Goal: Task Accomplishment & Management: Complete application form

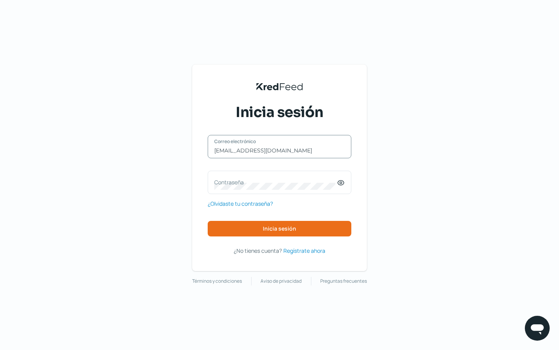
type input "[EMAIL_ADDRESS][DOMAIN_NAME]"
click at [280, 150] on input "Correo electrónico" at bounding box center [279, 150] width 131 height 7
click at [280, 150] on input "[EMAIL_ADDRESS]@[EMAIL_ADDRESS][DOMAIN_NAME]" at bounding box center [279, 150] width 131 height 7
type input "[EMAIL_ADDRESS][DOMAIN_NAME]"
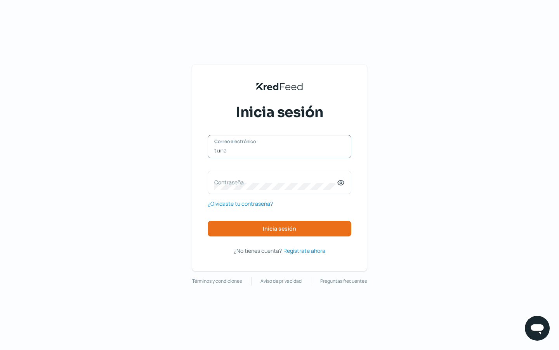
type input "tuna"
click at [280, 150] on input "Correo electrónico" at bounding box center [279, 150] width 131 height 7
click at [280, 150] on input "[EMAIL_ADDRESS]@[EMAIL_ADDRESS][DOMAIN_NAME]" at bounding box center [279, 150] width 131 height 7
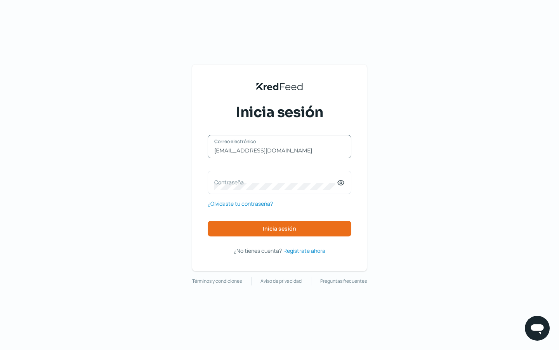
type input "[EMAIL_ADDRESS][DOMAIN_NAME]"
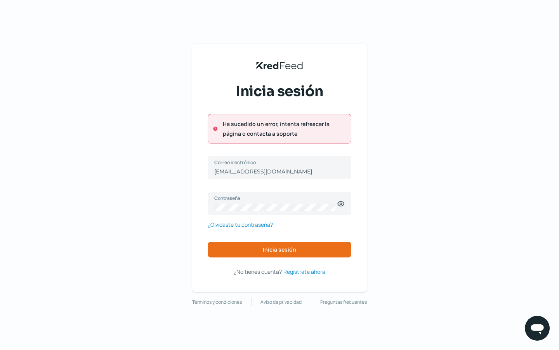
click at [280, 171] on input "[EMAIL_ADDRESS][DOMAIN_NAME]" at bounding box center [279, 171] width 131 height 7
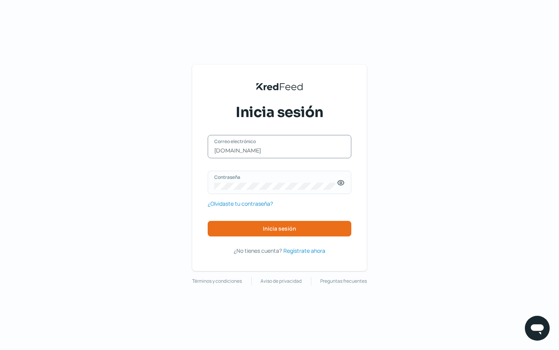
type input "[DOMAIN_NAME]"
type input "[EMAIL_ADDRESS][DOMAIN_NAME]"
click at [280, 150] on input "Correo electrónico" at bounding box center [279, 150] width 131 height 7
click at [280, 150] on input "lorine_osinski@[EMAIL_ADDRESS][DOMAIN_NAME]" at bounding box center [279, 150] width 131 height 7
type input "[EMAIL_ADDRESS][DOMAIN_NAME]"
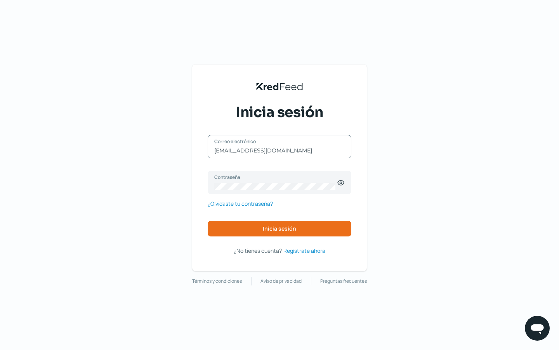
type input "[EMAIL_ADDRESS][DOMAIN_NAME]"
click at [280, 150] on input "Correo electrónico" at bounding box center [279, 150] width 131 height 7
click at [280, 150] on input "hugolehmann92@outlolorine_osinski@[EMAIL_ADDRESS][DOMAIN_NAME]" at bounding box center [279, 150] width 131 height 7
type input "[EMAIL_ADDRESS][DOMAIN_NAME]"
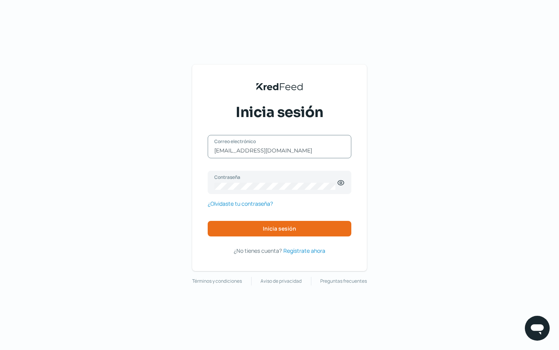
scroll to position [0, 0]
type input "[EMAIL_ADDRESS][DOMAIN_NAME]"
click at [280, 150] on input "Correo electrónico" at bounding box center [279, 150] width 131 height 7
click at [280, 150] on input "[EMAIL_ADDRESS]@outlolorine_osinski@[EMAIL_ADDRESS][DOMAIN_NAME]" at bounding box center [279, 150] width 131 height 7
type input "[DOMAIN_NAME]"
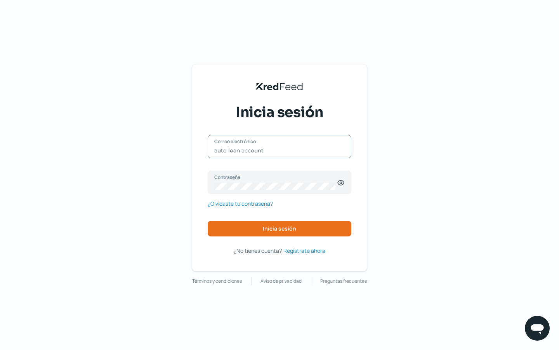
type input "auto loan account"
click at [280, 150] on input "Correo electrónico" at bounding box center [279, 150] width 131 height 7
type input "auto loan [EMAIL_ADDRESS]@outlolorine_osinski@[EMAIL_ADDRESS][DOMAIN_NAME]"
